Goal: Task Accomplishment & Management: Complete application form

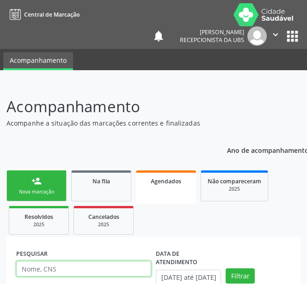
click at [79, 261] on input "text" at bounding box center [83, 269] width 135 height 16
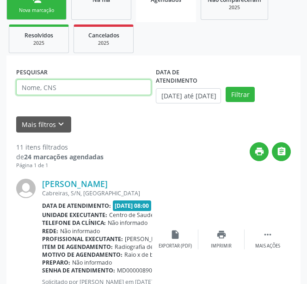
scroll to position [181, 0]
type input "709"
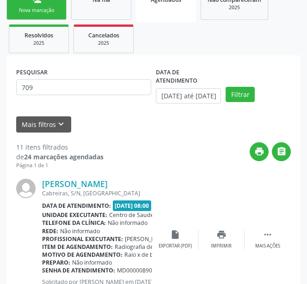
click at [43, 11] on div "Nova marcação" at bounding box center [36, 10] width 46 height 7
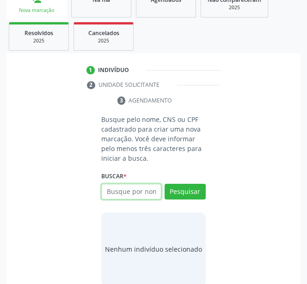
click at [134, 191] on input "text" at bounding box center [131, 192] width 60 height 16
type input "7"
type input "14567484401"
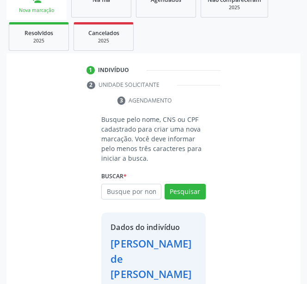
scroll to position [226, 0]
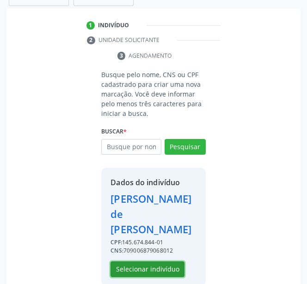
click at [131, 261] on button "Selecionar indivíduo" at bounding box center [147, 269] width 74 height 16
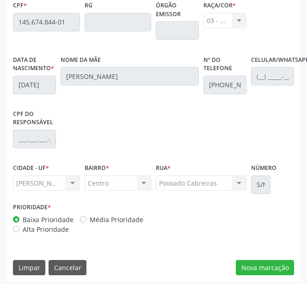
scroll to position [381, 0]
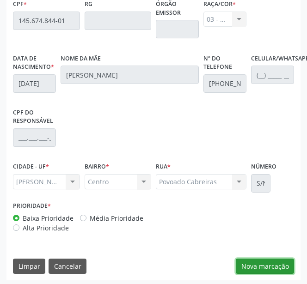
click at [250, 259] on button "Nova marcação" at bounding box center [264, 267] width 58 height 16
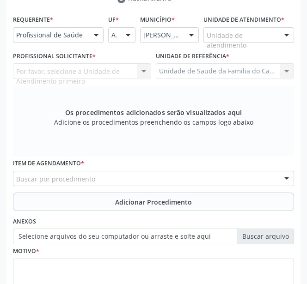
scroll to position [281, 0]
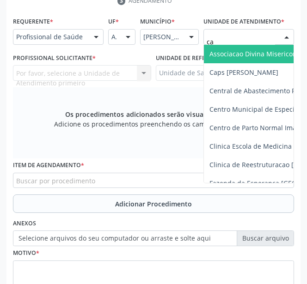
type input "cab"
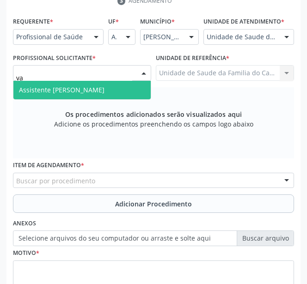
type input "v"
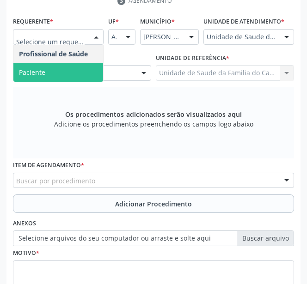
click at [72, 65] on span "Paciente" at bounding box center [58, 72] width 90 height 18
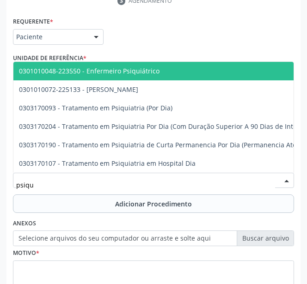
type input "psiqui"
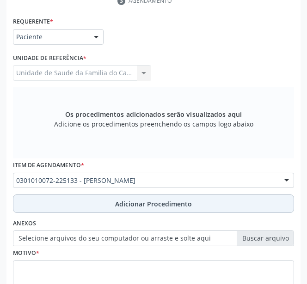
click at [57, 199] on button "Adicionar Procedimento" at bounding box center [153, 203] width 281 height 18
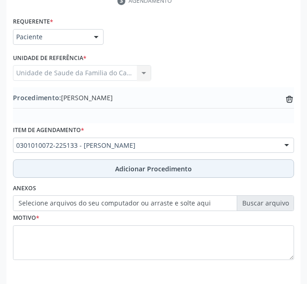
scroll to position [318, 0]
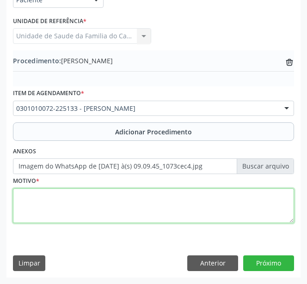
click at [151, 207] on textarea at bounding box center [153, 205] width 281 height 35
click at [48, 200] on textarea at bounding box center [153, 205] width 281 height 35
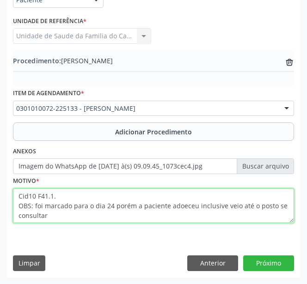
click at [259, 205] on textarea "Cid10 F41.1. OBS: foi marcado para o dia 24 porém a paciente adoeceu inclusive …" at bounding box center [153, 205] width 281 height 35
click at [260, 206] on textarea "Cid10 F41.1. OBS: foi marcado para o dia 24 porém a paciente adoeceu inclusive …" at bounding box center [153, 205] width 281 height 35
click at [231, 216] on textarea "Cid10 F41.1. OBS: foi marcado para o dia 24 porém a paciente adoeceu inclusive …" at bounding box center [153, 205] width 281 height 35
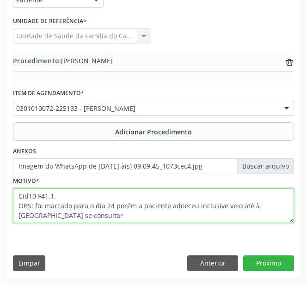
click at [231, 216] on textarea "Cid10 F41.1. OBS: foi marcado para o dia 24 porém a paciente adoeceu inclusive …" at bounding box center [153, 205] width 281 height 35
type textarea "Cid10 F41.1. OBS: foi marcado para o dia 24 porém a paciente adoeceu inclusive …"
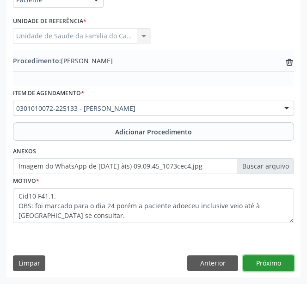
click at [258, 259] on button "Próximo" at bounding box center [268, 263] width 51 height 16
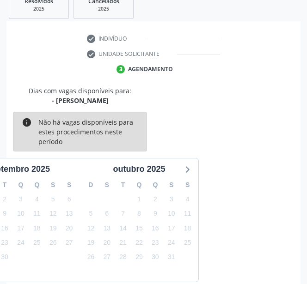
scroll to position [259, 0]
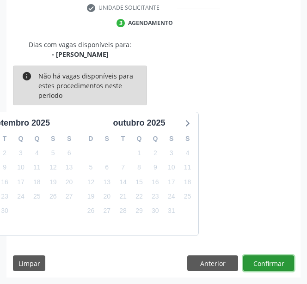
click at [256, 263] on button "Confirmar" at bounding box center [268, 263] width 51 height 16
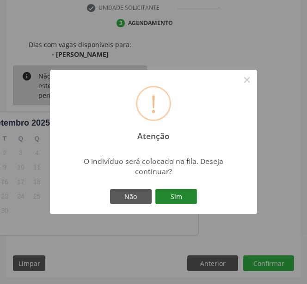
click at [181, 200] on button "Sim" at bounding box center [176, 197] width 42 height 16
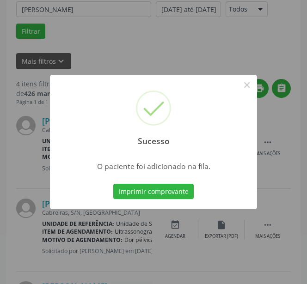
scroll to position [110, 0]
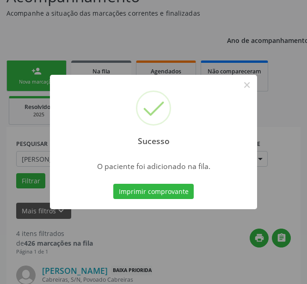
click at [109, 248] on div "Sucesso × O paciente foi adicionado na fila. Imprimir comprovante Cancel" at bounding box center [153, 142] width 307 height 284
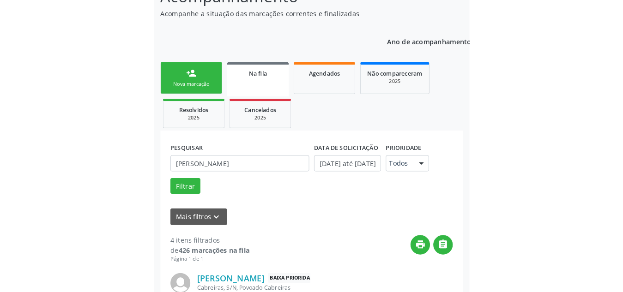
scroll to position [90, 0]
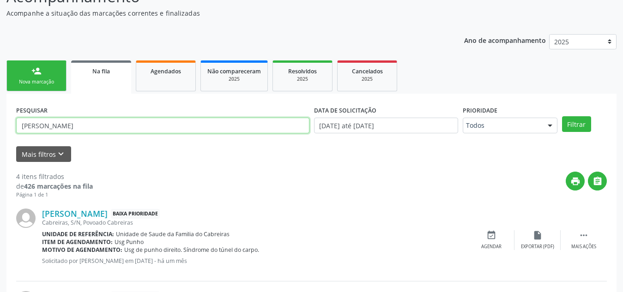
drag, startPoint x: 98, startPoint y: 132, endPoint x: 0, endPoint y: 128, distance: 97.9
click at [0, 128] on div "Acompanhamento Acompanhe a situação das marcações correntes e finalizadas Relat…" at bounding box center [311, 259] width 623 height 573
type input "j"
type input "josilaine"
click at [306, 116] on button "Filtrar" at bounding box center [576, 124] width 29 height 16
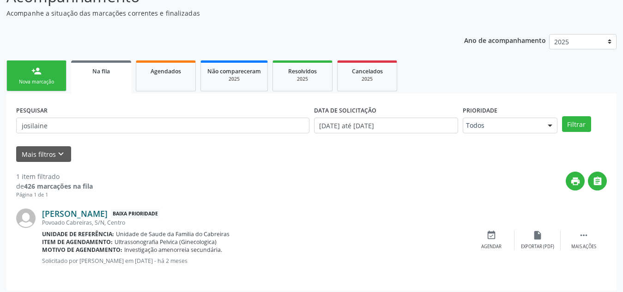
scroll to position [96, 0]
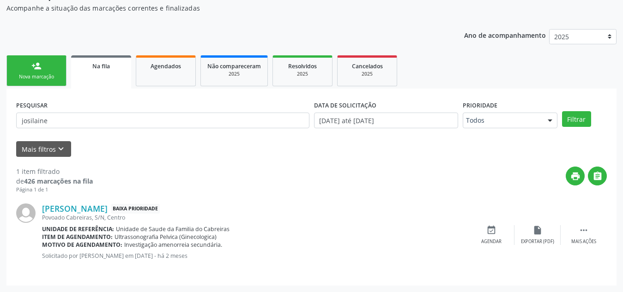
drag, startPoint x: 219, startPoint y: 255, endPoint x: 254, endPoint y: 255, distance: 35.6
click at [254, 255] on p "Solicitado por [PERSON_NAME] em [DATE] - há 2 meses" at bounding box center [255, 256] width 426 height 8
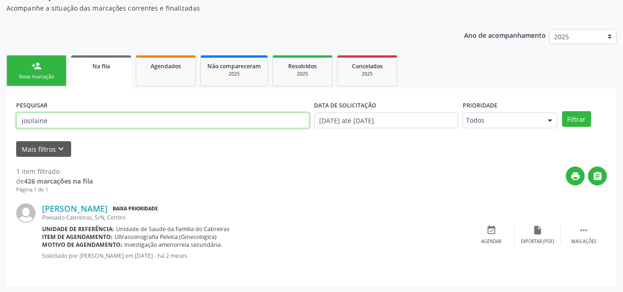
click at [36, 118] on input "josilaine" at bounding box center [162, 121] width 293 height 16
type input "eloá"
click at [306, 111] on button "Filtrar" at bounding box center [576, 119] width 29 height 16
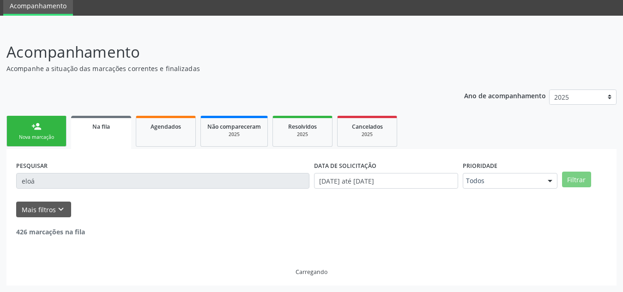
scroll to position [6, 0]
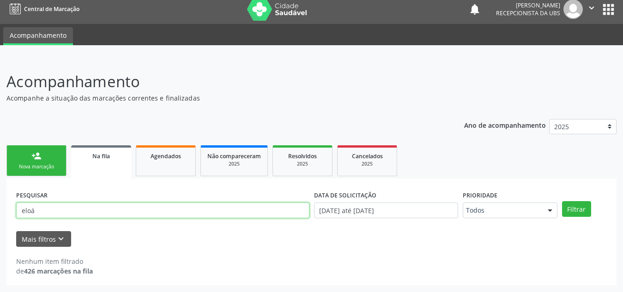
click at [46, 206] on input "eloá" at bounding box center [162, 211] width 293 height 16
click at [306, 201] on button "Filtrar" at bounding box center [576, 209] width 29 height 16
click at [46, 206] on input "heloá" at bounding box center [162, 211] width 293 height 16
type input "heloa"
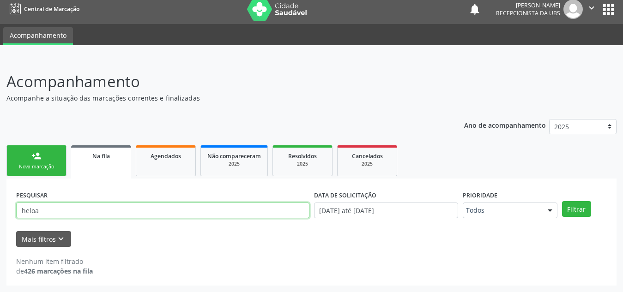
click at [306, 201] on button "Filtrar" at bounding box center [576, 209] width 29 height 16
drag, startPoint x: 45, startPoint y: 207, endPoint x: 12, endPoint y: 205, distance: 33.8
click at [12, 205] on div "PESQUISAR heloa DATA DE SOLICITAÇÃO [DATE] até [DATE] Prioridade Todos Todos Ba…" at bounding box center [311, 232] width 610 height 107
type input "h"
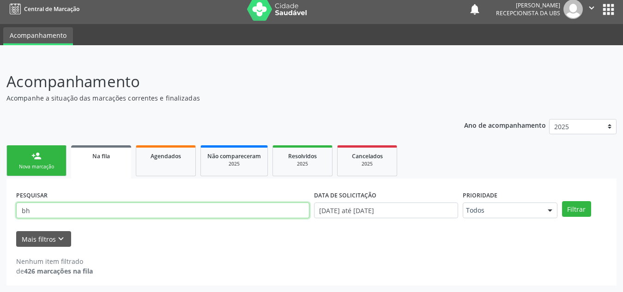
type input "b"
type input "h"
click at [306, 201] on button "Filtrar" at bounding box center [576, 209] width 29 height 16
click at [85, 209] on input "[PERSON_NAME]" at bounding box center [162, 211] width 293 height 16
click at [306, 201] on button "Filtrar" at bounding box center [576, 209] width 29 height 16
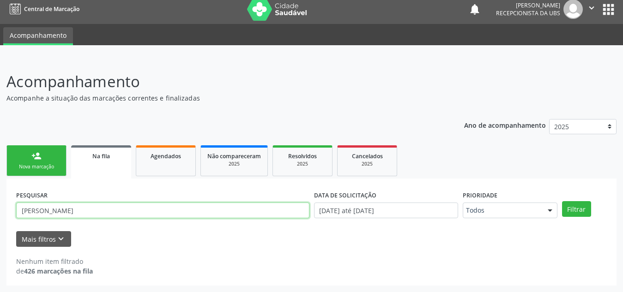
drag, startPoint x: 75, startPoint y: 209, endPoint x: 38, endPoint y: 208, distance: 36.5
click at [38, 208] on input "[PERSON_NAME]" at bounding box center [162, 211] width 293 height 16
type input "m"
type input "704002308827065"
click at [306, 201] on button "Filtrar" at bounding box center [576, 209] width 29 height 16
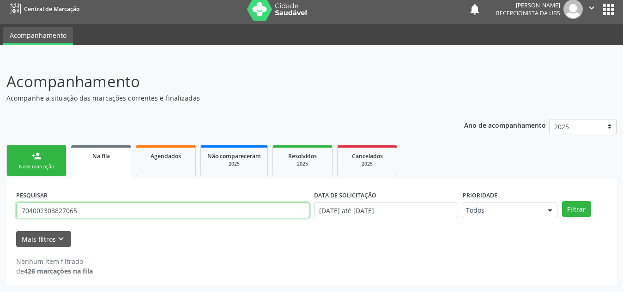
click at [49, 213] on input "704002308827065" at bounding box center [162, 211] width 293 height 16
